Goal: Task Accomplishment & Management: Use online tool/utility

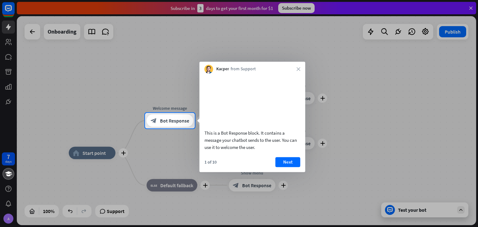
click at [300, 67] on div "Kacper from Support close" at bounding box center [253, 68] width 106 height 12
click at [286, 167] on button "Next" at bounding box center [288, 162] width 25 height 10
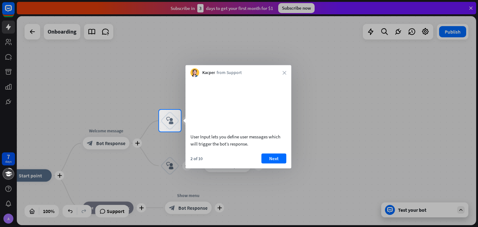
click at [285, 76] on div "Kacper from Support close" at bounding box center [239, 71] width 106 height 12
click at [277, 163] on button "Next" at bounding box center [274, 158] width 25 height 10
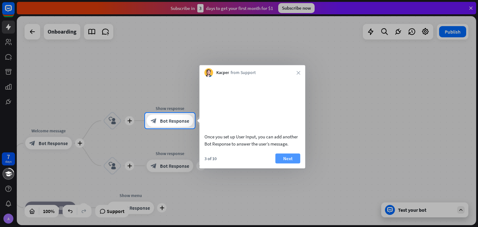
click at [296, 163] on button "Next" at bounding box center [288, 158] width 25 height 10
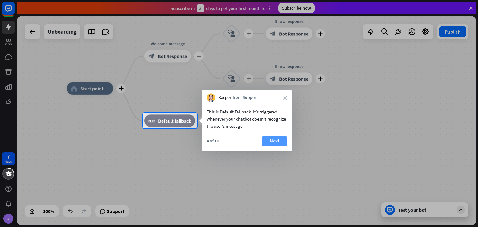
click at [267, 142] on button "Next" at bounding box center [274, 141] width 25 height 10
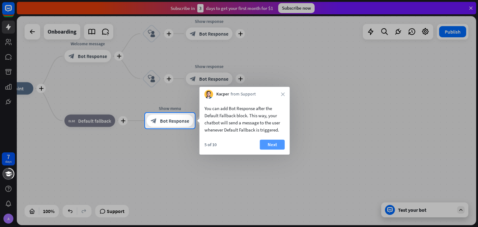
click at [277, 144] on button "Next" at bounding box center [272, 145] width 25 height 10
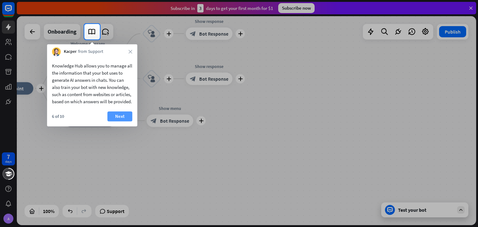
click at [125, 121] on button "Next" at bounding box center [119, 116] width 25 height 10
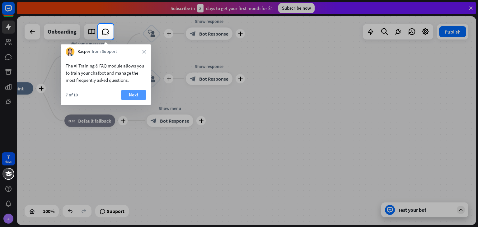
click at [129, 92] on button "Next" at bounding box center [133, 95] width 25 height 10
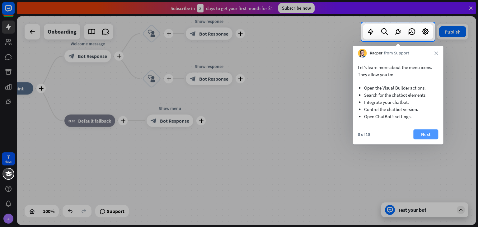
click at [426, 130] on button "Next" at bounding box center [425, 135] width 25 height 10
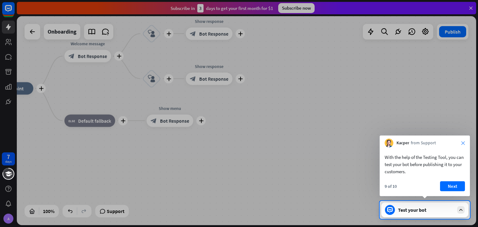
click at [465, 141] on icon "close" at bounding box center [463, 143] width 4 height 4
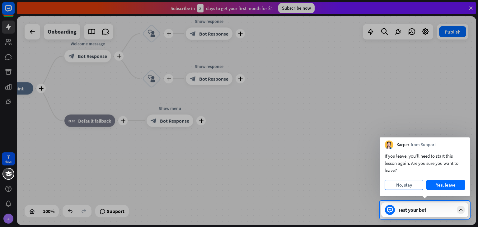
click at [409, 188] on button "No, stay" at bounding box center [404, 185] width 39 height 10
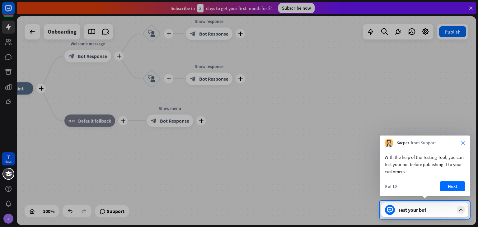
click at [465, 143] on icon "close" at bounding box center [463, 143] width 4 height 4
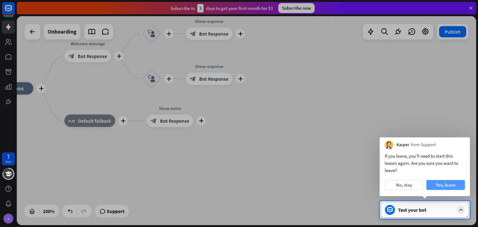
click at [437, 188] on button "Yes, leave" at bounding box center [446, 185] width 39 height 10
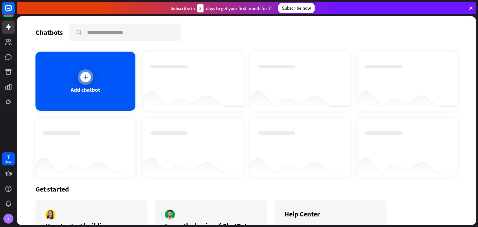
click at [87, 93] on div "Add chatbot" at bounding box center [85, 81] width 100 height 59
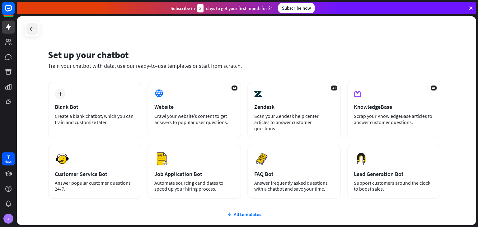
click at [34, 31] on icon at bounding box center [31, 28] width 7 height 7
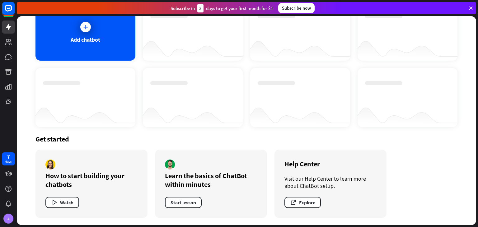
scroll to position [19, 0]
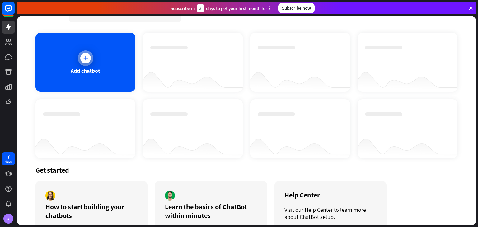
click at [95, 68] on div "Add chatbot" at bounding box center [86, 70] width 30 height 7
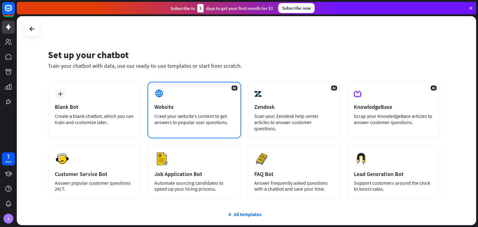
click at [159, 108] on div "Website" at bounding box center [194, 106] width 80 height 7
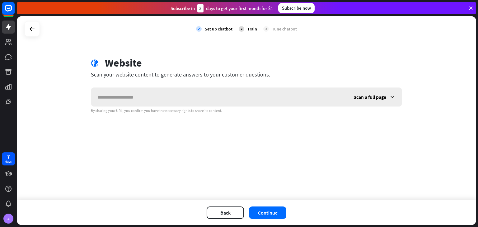
click at [163, 97] on input "text" at bounding box center [219, 97] width 256 height 19
type input "**********"
click at [361, 98] on span "Scan a full page" at bounding box center [370, 97] width 33 height 6
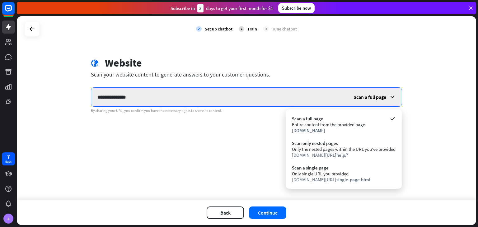
click at [289, 101] on input "**********" at bounding box center [219, 97] width 256 height 19
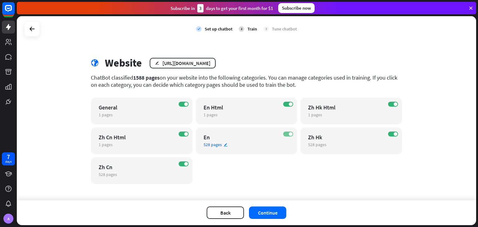
click at [289, 135] on span at bounding box center [291, 134] width 4 height 4
click at [394, 134] on span at bounding box center [396, 134] width 4 height 4
drag, startPoint x: 287, startPoint y: 132, endPoint x: 288, endPoint y: 127, distance: 5.6
click at [287, 132] on label "OFF" at bounding box center [288, 134] width 10 height 5
click at [289, 104] on span at bounding box center [291, 104] width 4 height 4
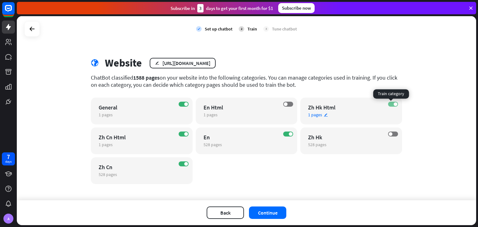
click at [389, 103] on label "ON" at bounding box center [393, 104] width 10 height 5
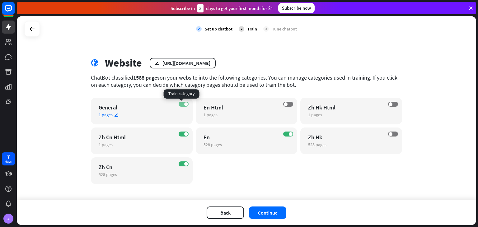
click at [184, 102] on span at bounding box center [186, 104] width 4 height 4
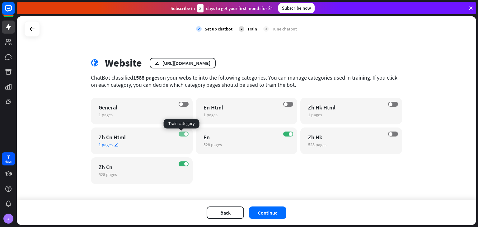
click at [184, 134] on span at bounding box center [186, 134] width 4 height 4
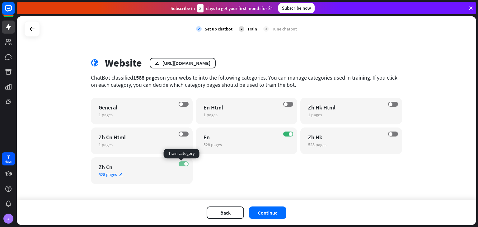
click at [182, 162] on label "ON" at bounding box center [184, 164] width 10 height 5
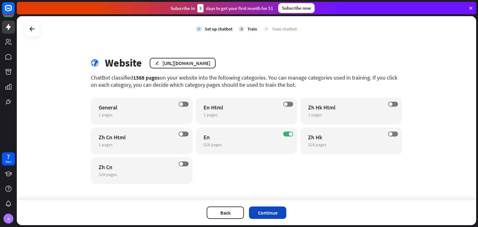
click at [275, 215] on button "Continue" at bounding box center [267, 213] width 37 height 12
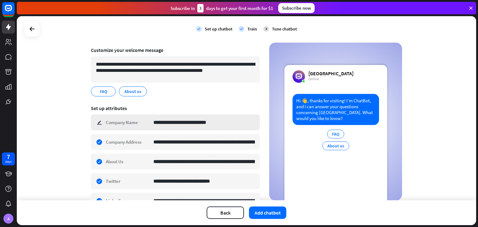
scroll to position [62, 0]
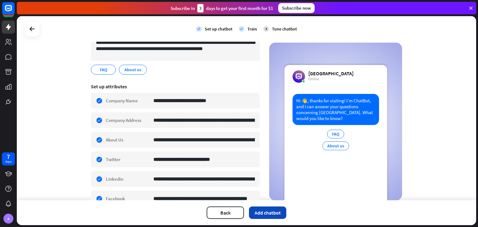
click at [266, 214] on button "Add chatbot" at bounding box center [267, 213] width 37 height 12
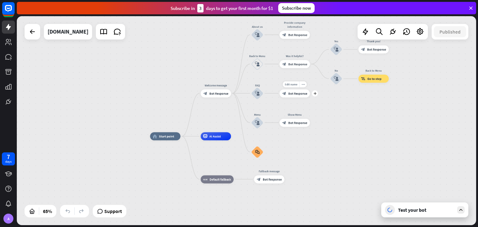
click at [295, 97] on div "Edit name more_horiz plus block_bot_response Bot Response" at bounding box center [295, 93] width 31 height 8
click at [315, 95] on icon "plus" at bounding box center [315, 93] width 3 height 3
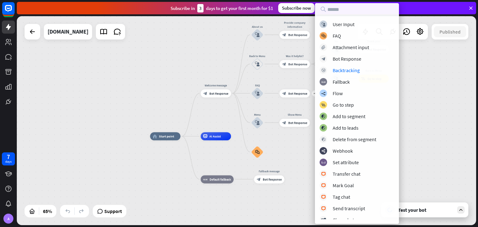
click at [462, 168] on div "home_2 Start point Welcome message block_bot_response Bot Response About us blo…" at bounding box center [247, 120] width 460 height 209
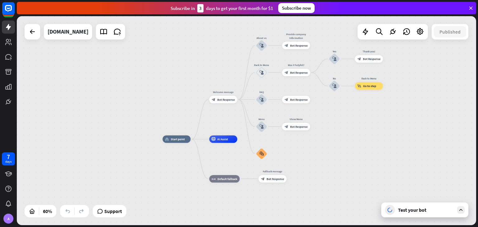
click at [425, 213] on div "Test your bot" at bounding box center [426, 210] width 56 height 6
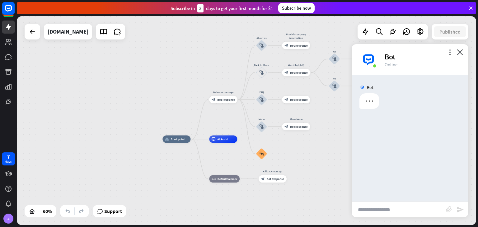
click at [388, 211] on input "text" at bounding box center [399, 210] width 94 height 16
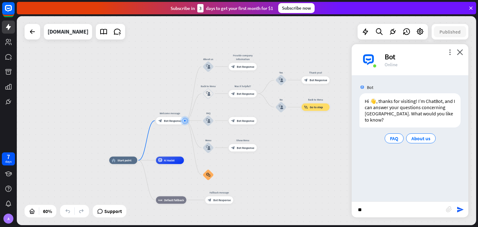
type input "*"
type input "********"
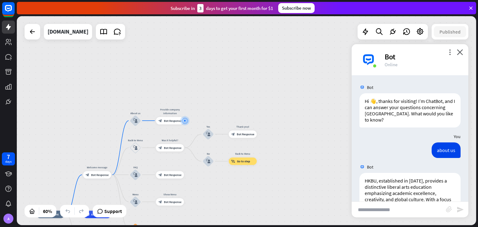
scroll to position [51, 0]
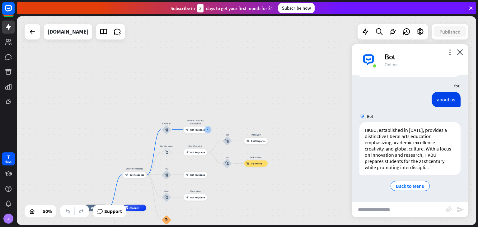
click at [410, 208] on input "text" at bounding box center [399, 210] width 94 height 16
type input "*"
drag, startPoint x: 372, startPoint y: 210, endPoint x: 356, endPoint y: 210, distance: 15.3
click at [356, 210] on input "**********" at bounding box center [399, 210] width 94 height 16
click at [412, 206] on input "**********" at bounding box center [399, 210] width 94 height 16
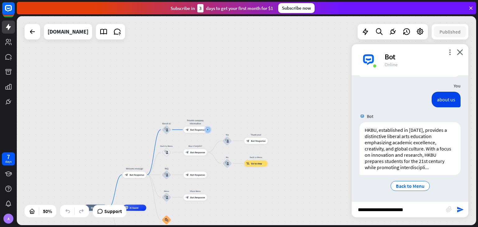
click at [368, 211] on input "**********" at bounding box center [399, 210] width 94 height 16
click at [416, 211] on input "**********" at bounding box center [399, 210] width 94 height 16
type input "**********"
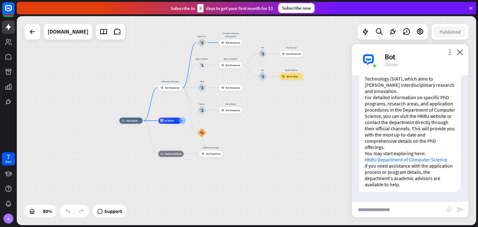
scroll to position [250, 0]
click at [389, 211] on input "text" at bounding box center [399, 210] width 94 height 16
